Goal: Task Accomplishment & Management: Manage account settings

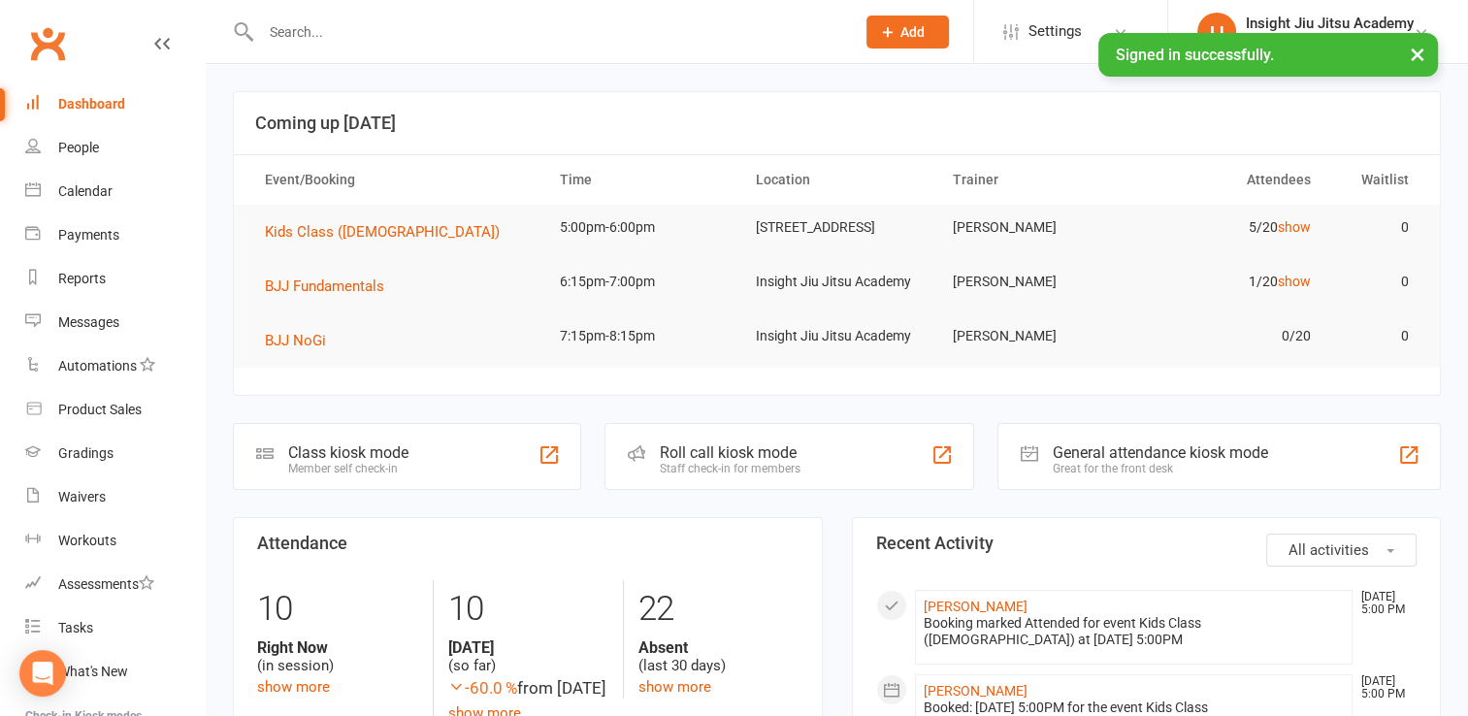
click at [310, 32] on input "text" at bounding box center [548, 31] width 586 height 27
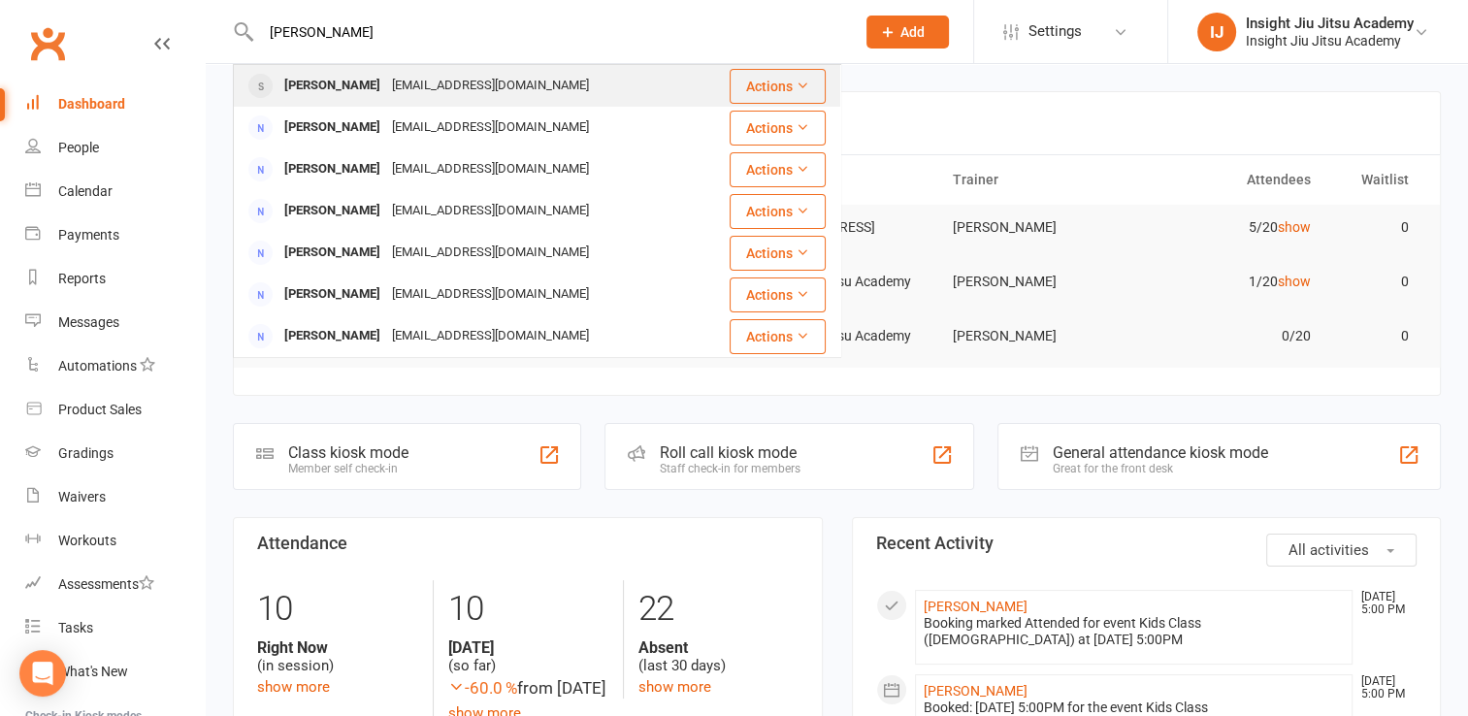
type input "[PERSON_NAME]"
click at [363, 75] on div "[PERSON_NAME]" at bounding box center [333, 86] width 108 height 28
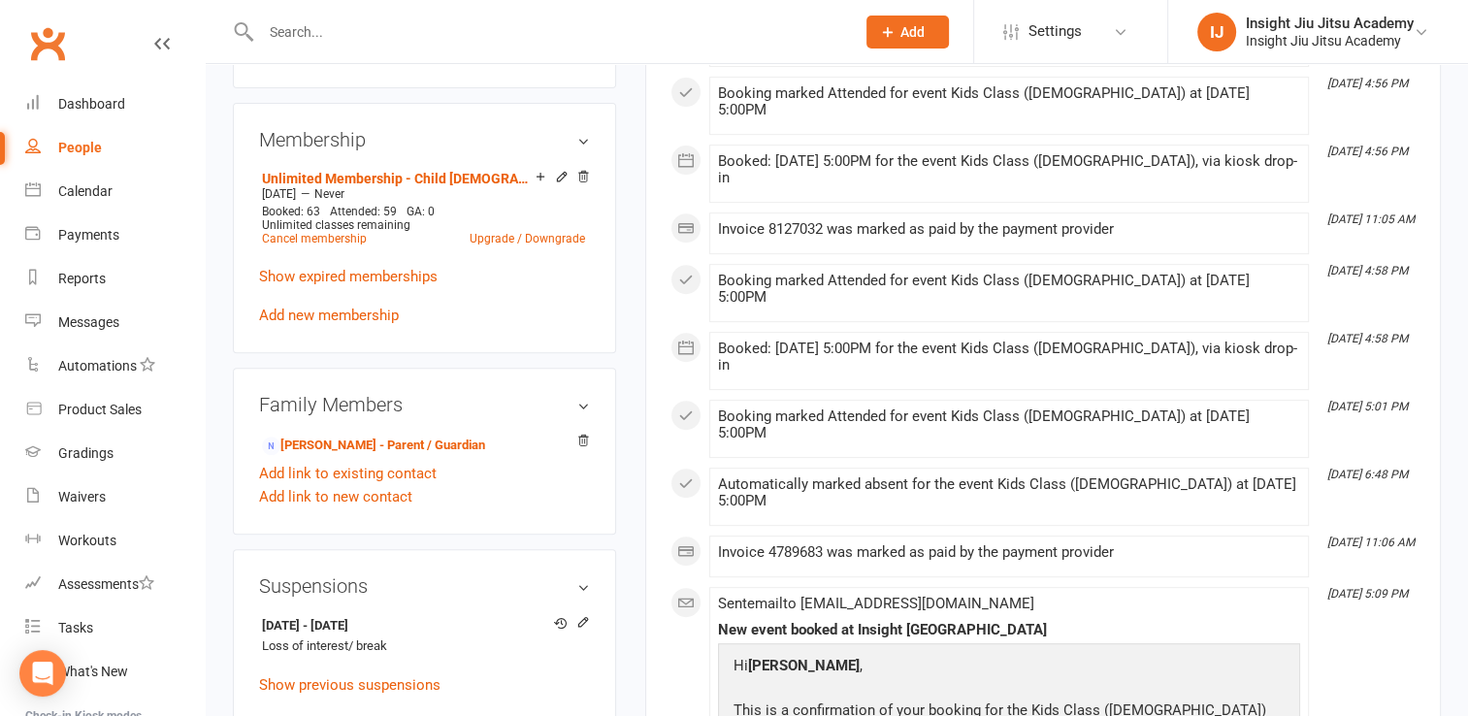
scroll to position [706, 0]
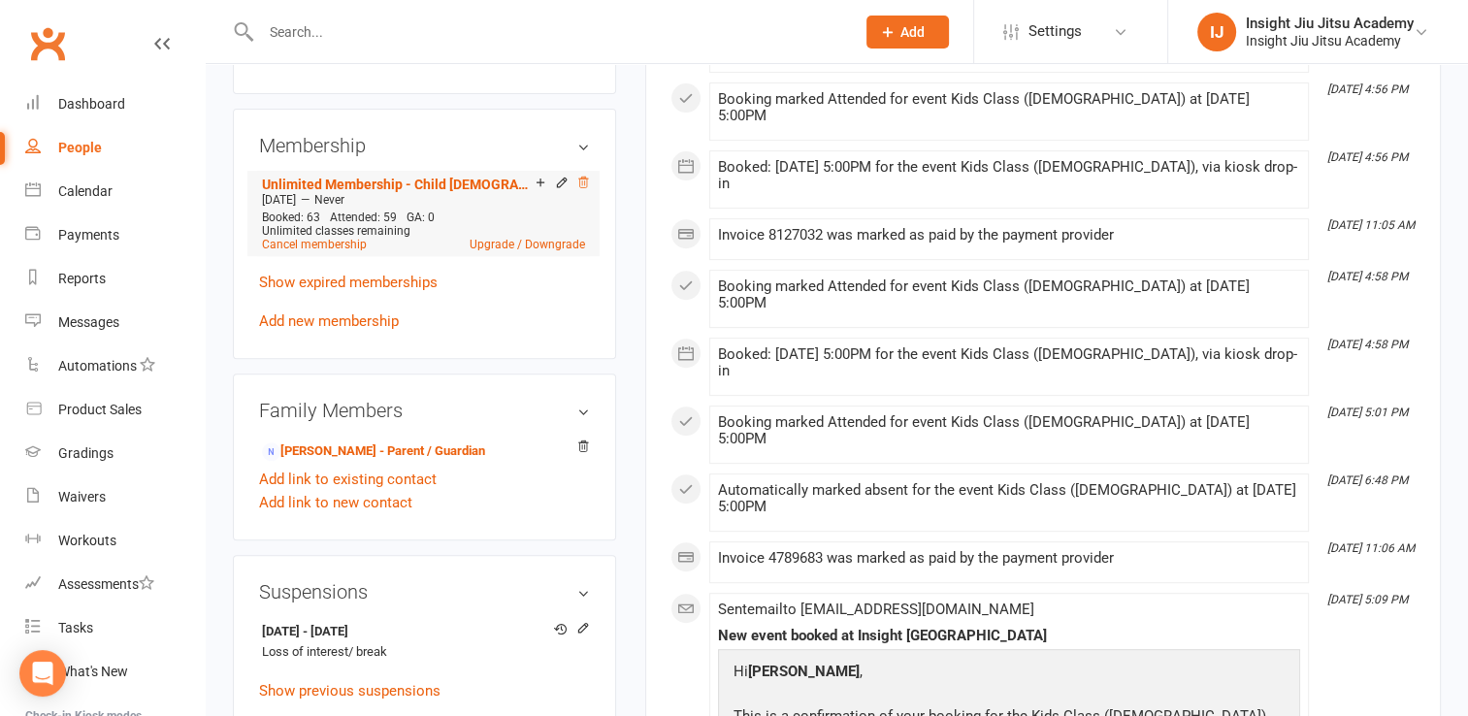
click at [581, 189] on icon at bounding box center [583, 183] width 14 height 14
click at [555, 246] on link "Upgrade / Downgrade" at bounding box center [527, 245] width 115 height 14
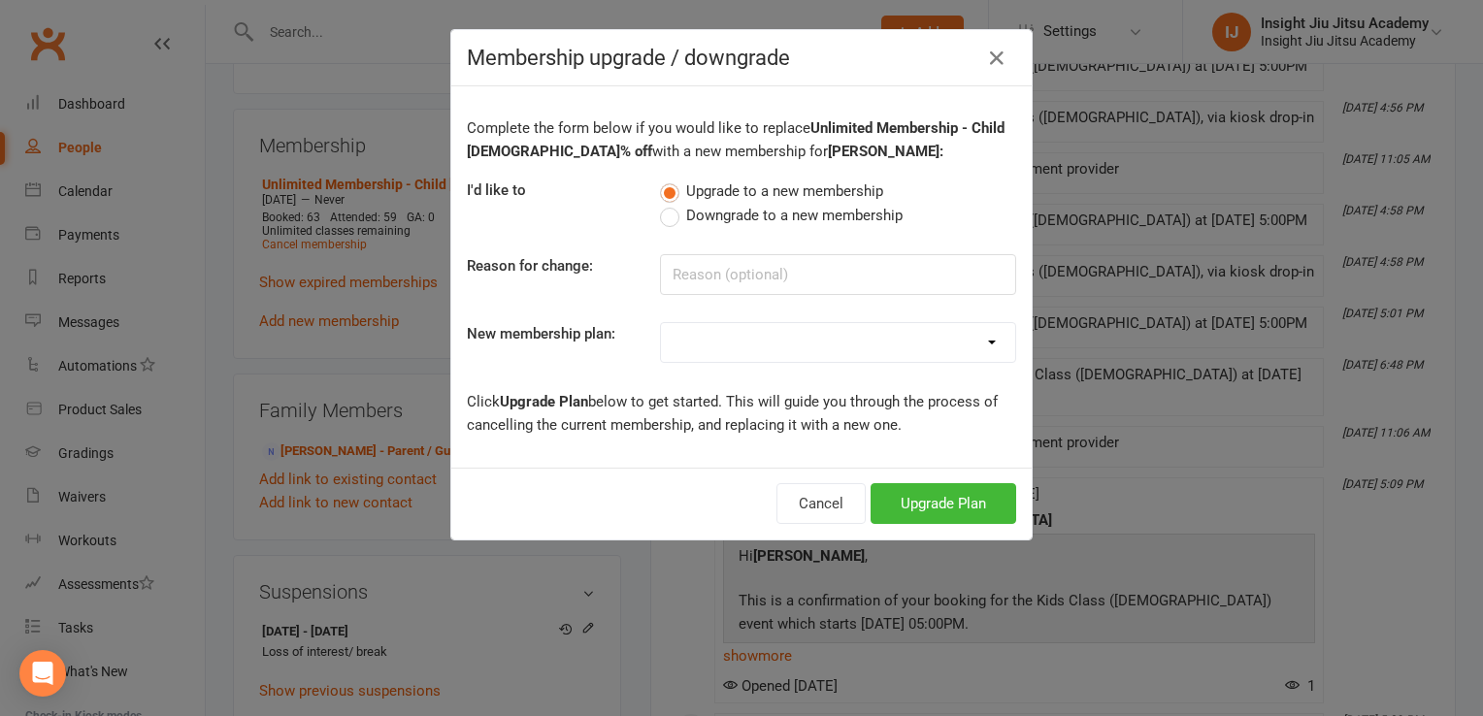
click at [672, 215] on label "Downgrade to a new membership" at bounding box center [781, 215] width 243 height 23
click at [672, 204] on input "Downgrade to a new membership" at bounding box center [666, 204] width 13 height 0
click at [661, 188] on label "Upgrade to a new membership" at bounding box center [771, 191] width 223 height 23
click at [661, 180] on input "Upgrade to a new membership" at bounding box center [666, 180] width 13 height 0
click at [996, 62] on icon "button" at bounding box center [996, 58] width 23 height 23
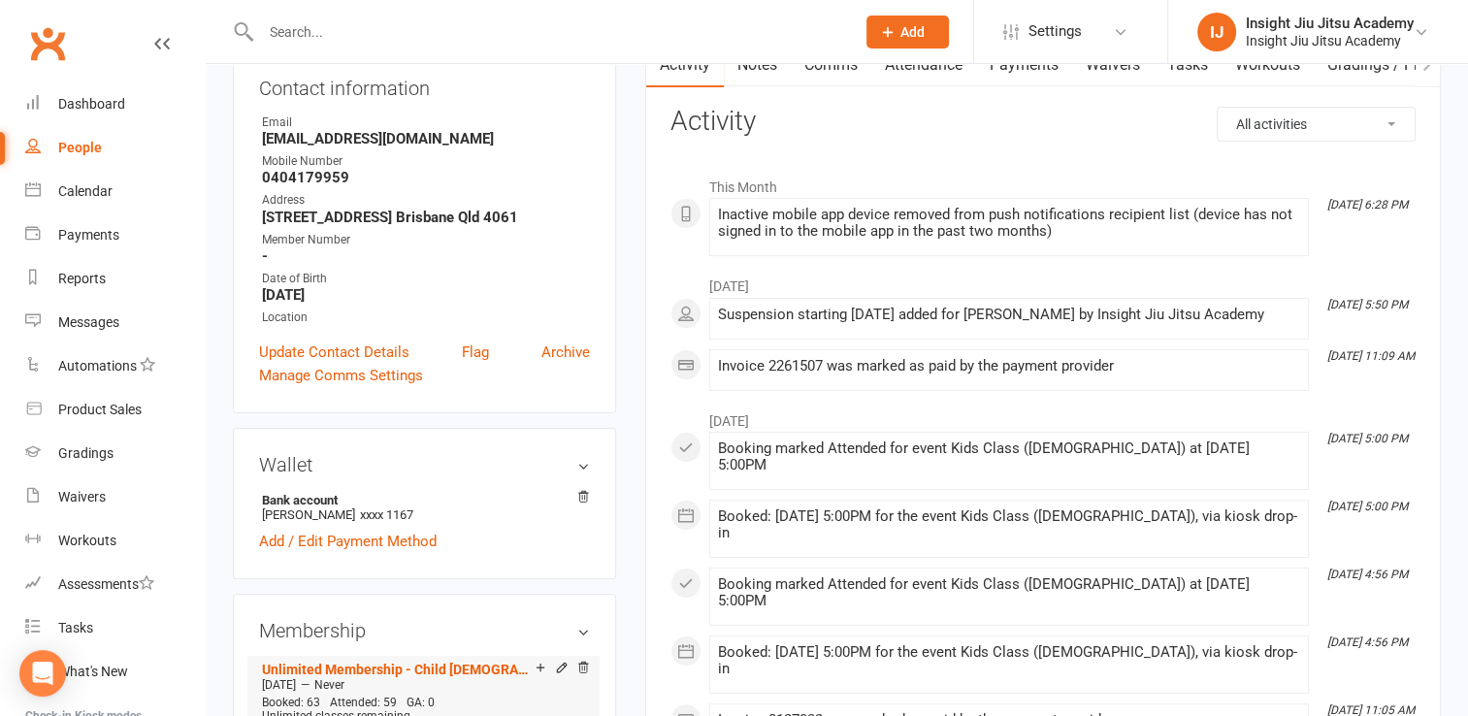
scroll to position [0, 0]
